Goal: Task Accomplishment & Management: Complete application form

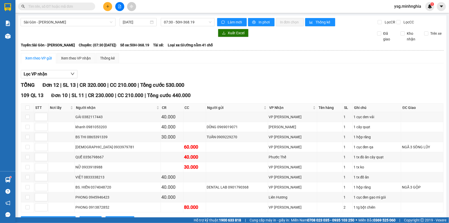
scroll to position [72, 0]
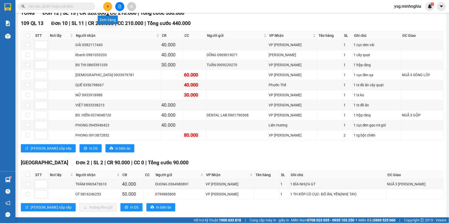
click at [107, 7] on icon "plus" at bounding box center [108, 7] width 4 height 4
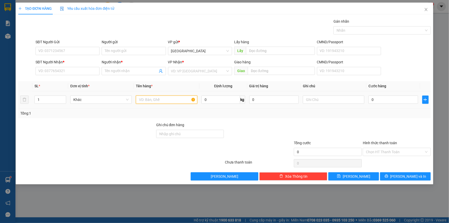
click at [139, 99] on input "text" at bounding box center [166, 99] width 61 height 8
click at [81, 73] on input "SĐT Người Nhận *" at bounding box center [67, 71] width 64 height 8
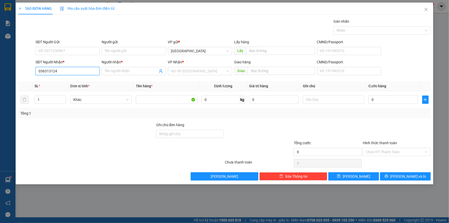
type input "0363131247"
click at [75, 82] on div "0363131247 - GIÀU" at bounding box center [68, 81] width 58 height 6
type input "GIÀU"
type input "0363131247"
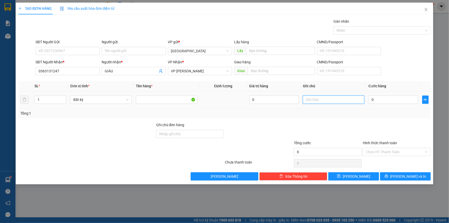
click at [322, 97] on input "text" at bounding box center [333, 99] width 61 height 8
paste input "Ô"
paste input "Ộ"
paste input "Â"
paste input "Ấ"
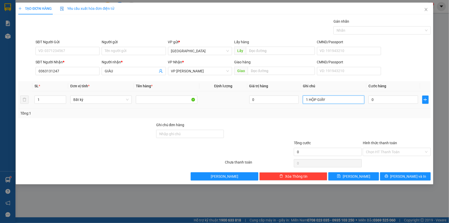
paste input "Đ"
paste input "ÁM"
paste input "AMS"
type input "1 HỘP GIẤY ĐT SAMSUNG"
click at [81, 47] on input "SĐT Người Gửi" at bounding box center [67, 51] width 64 height 8
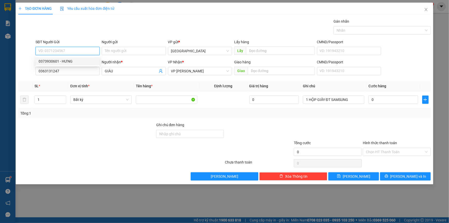
click at [72, 61] on div "0373930601 - HƯNG" at bounding box center [68, 61] width 58 height 6
type input "0373930601"
type input "HƯNG"
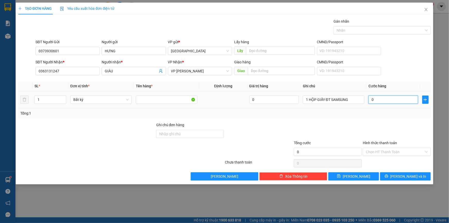
click at [380, 98] on input "0" at bounding box center [393, 99] width 50 height 8
type input "5"
type input "50"
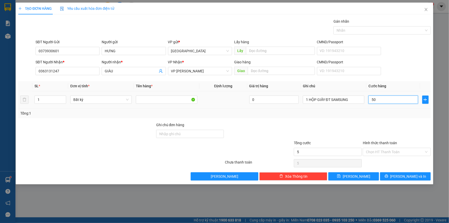
type input "50"
type input "50.000"
click at [408, 154] on input "Hình thức thanh toán" at bounding box center [395, 152] width 58 height 8
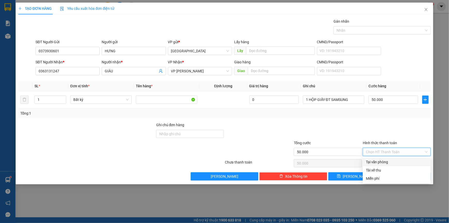
click at [401, 160] on div "Tại văn phòng" at bounding box center [397, 162] width 62 height 6
type input "0"
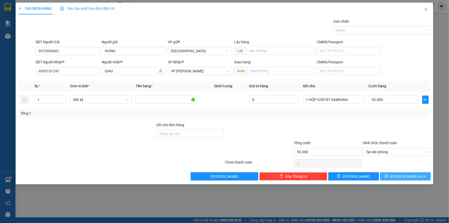
click at [403, 177] on span "[PERSON_NAME] và In" at bounding box center [408, 176] width 36 height 6
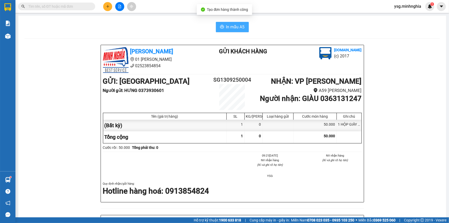
click at [226, 24] on span "In mẫu A5" at bounding box center [235, 27] width 19 height 6
